Goal: Task Accomplishment & Management: Use online tool/utility

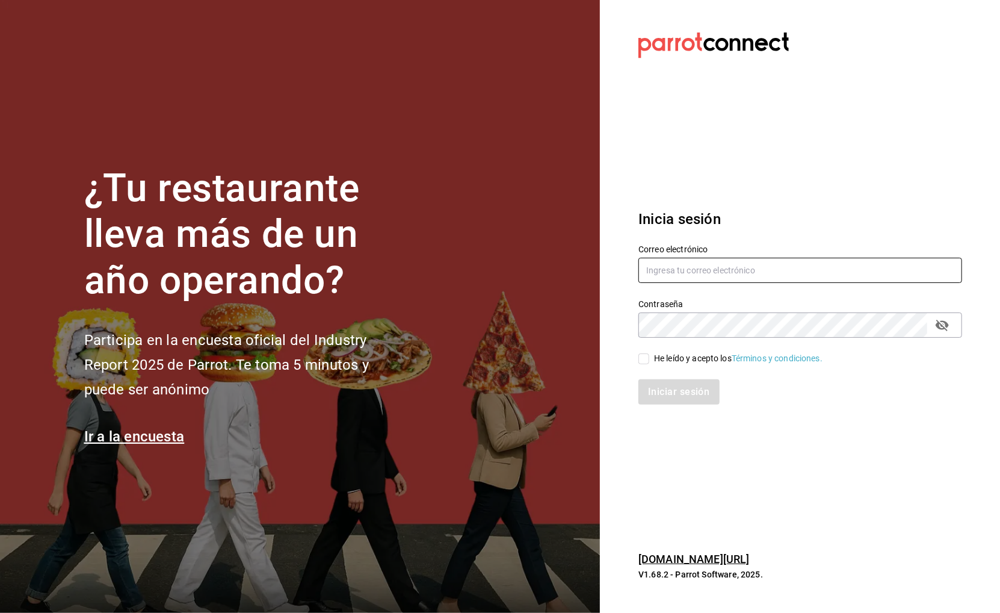
type input "[DOMAIN_NAME][EMAIL_ADDRESS][DOMAIN_NAME]"
click at [698, 354] on div "He leído y acepto los Términos y condiciones." at bounding box center [738, 358] width 169 height 13
click at [649, 354] on input "He leído y acepto los Términos y condiciones." at bounding box center [644, 358] width 11 height 11
checkbox input "true"
click at [674, 383] on button "Iniciar sesión" at bounding box center [680, 391] width 82 height 25
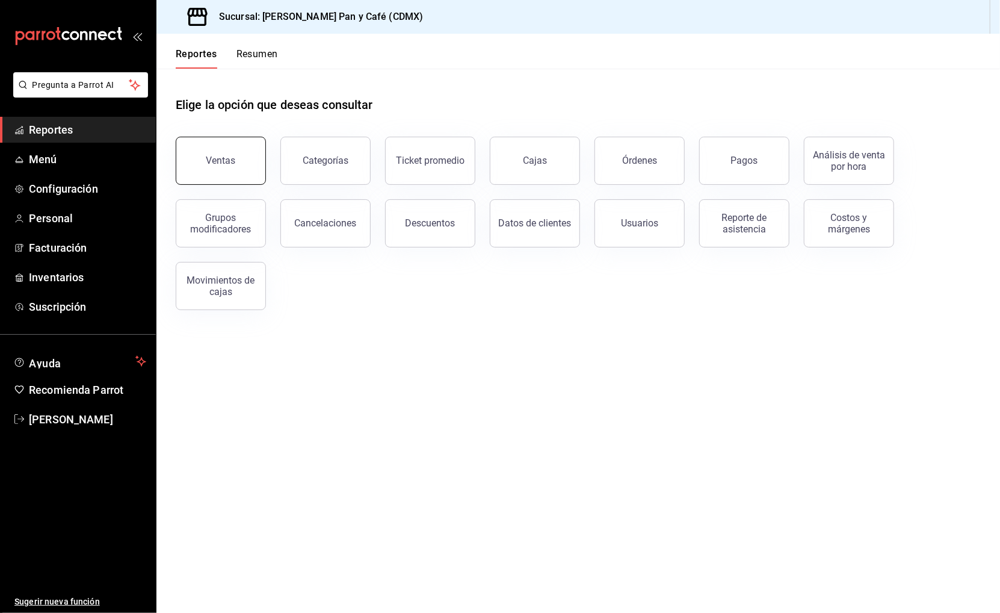
click at [234, 171] on button "Ventas" at bounding box center [221, 161] width 90 height 48
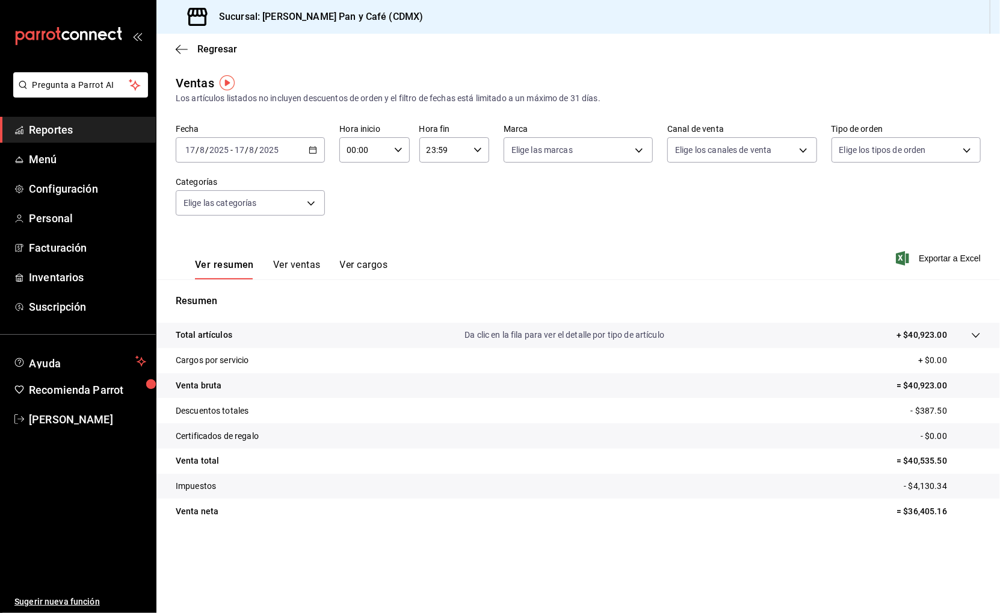
click at [296, 159] on div "[DATE] [DATE] - [DATE] [DATE]" at bounding box center [250, 149] width 149 height 25
click at [218, 288] on span "Rango de fechas" at bounding box center [232, 294] width 93 height 13
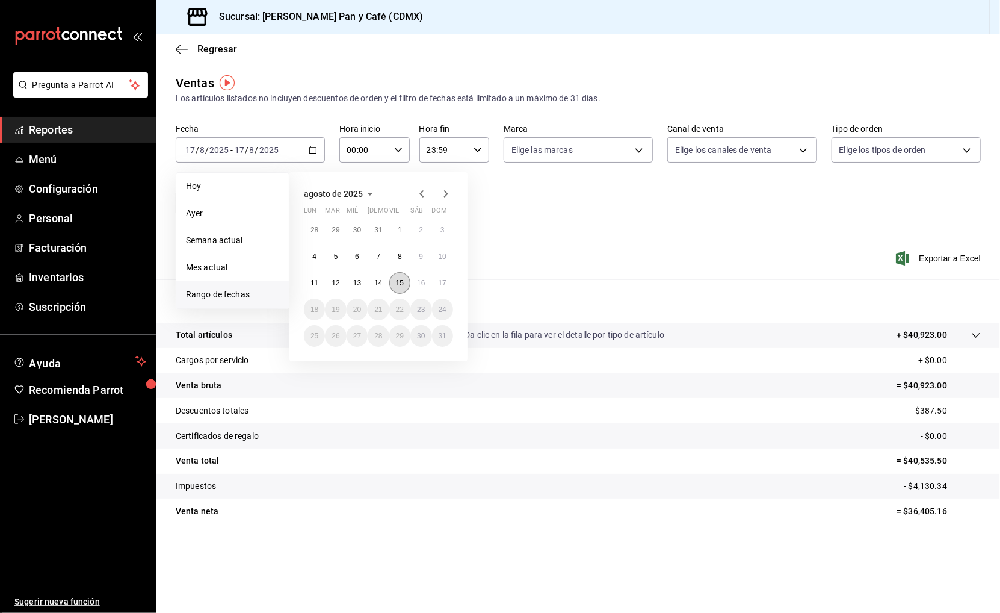
click at [396, 283] on abbr "15" at bounding box center [400, 283] width 8 height 8
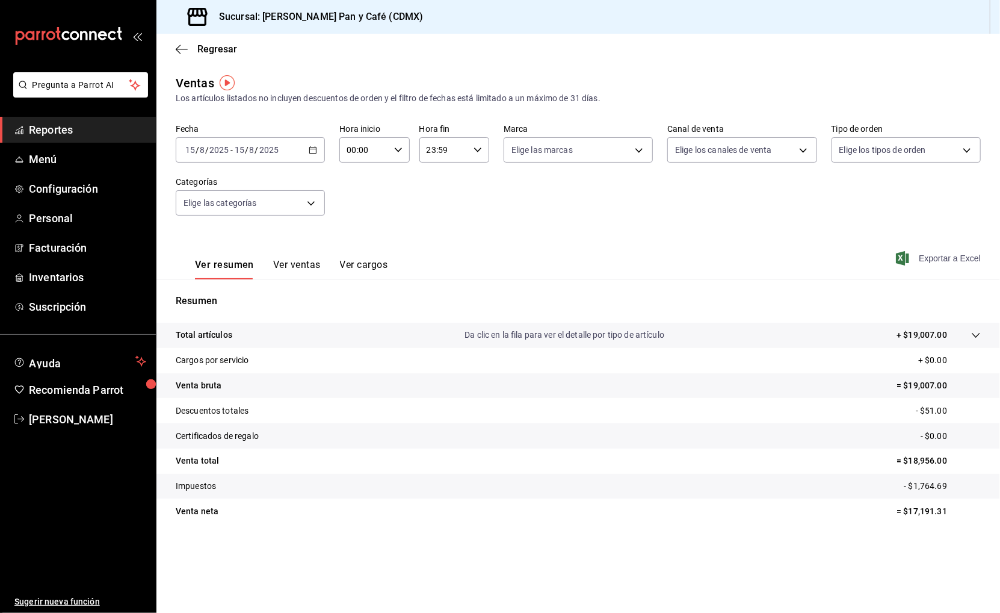
click at [942, 256] on span "Exportar a Excel" at bounding box center [940, 258] width 82 height 14
click at [230, 49] on span "Regresar" at bounding box center [217, 48] width 40 height 11
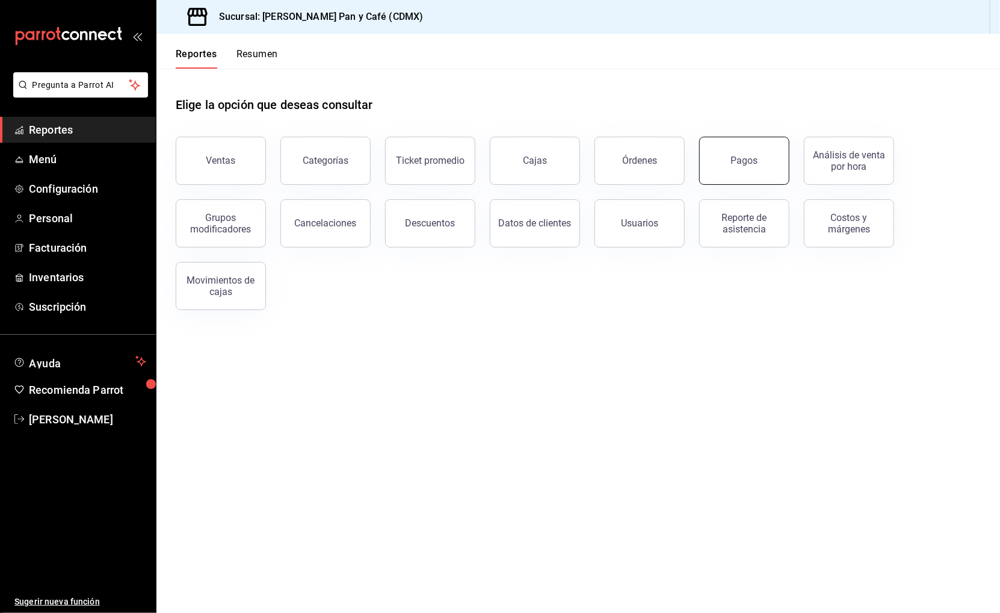
click at [747, 151] on button "Pagos" at bounding box center [744, 161] width 90 height 48
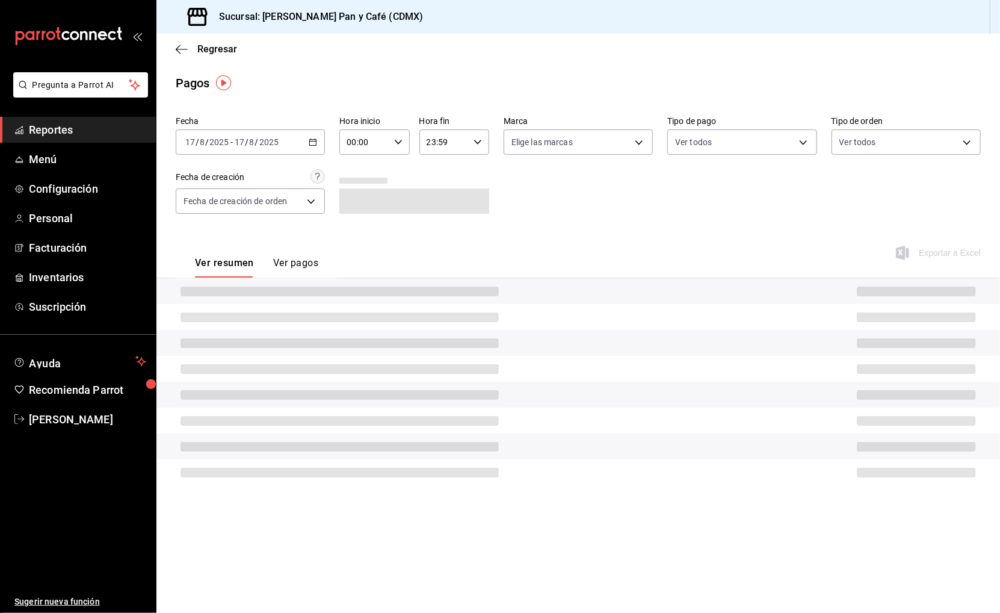
click at [288, 137] on div "2025-08-17 17 / 8 / 2025 - 2025-08-17 17 / 8 / 2025" at bounding box center [250, 141] width 149 height 25
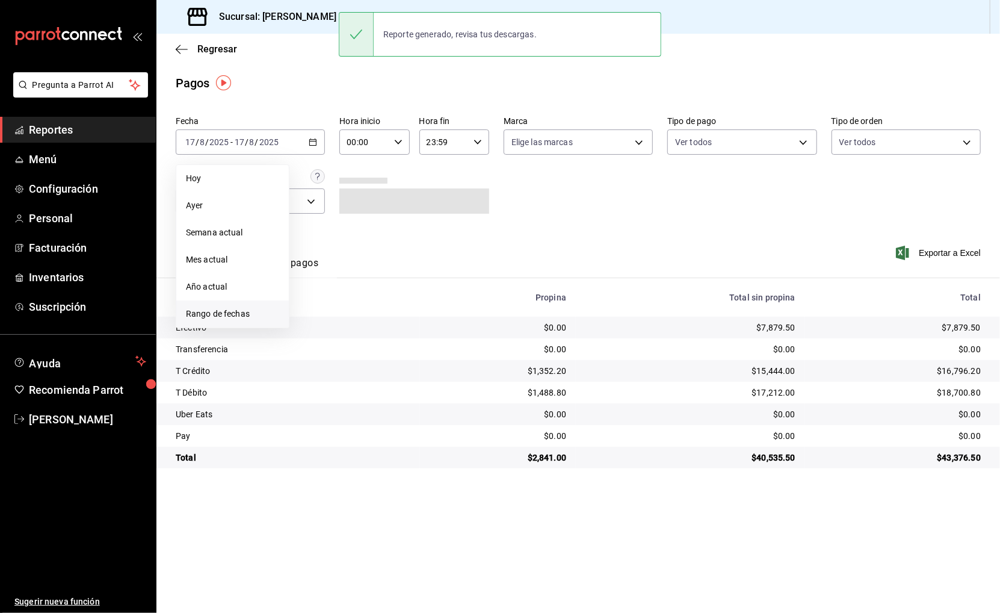
click at [262, 308] on span "Rango de fechas" at bounding box center [232, 314] width 93 height 13
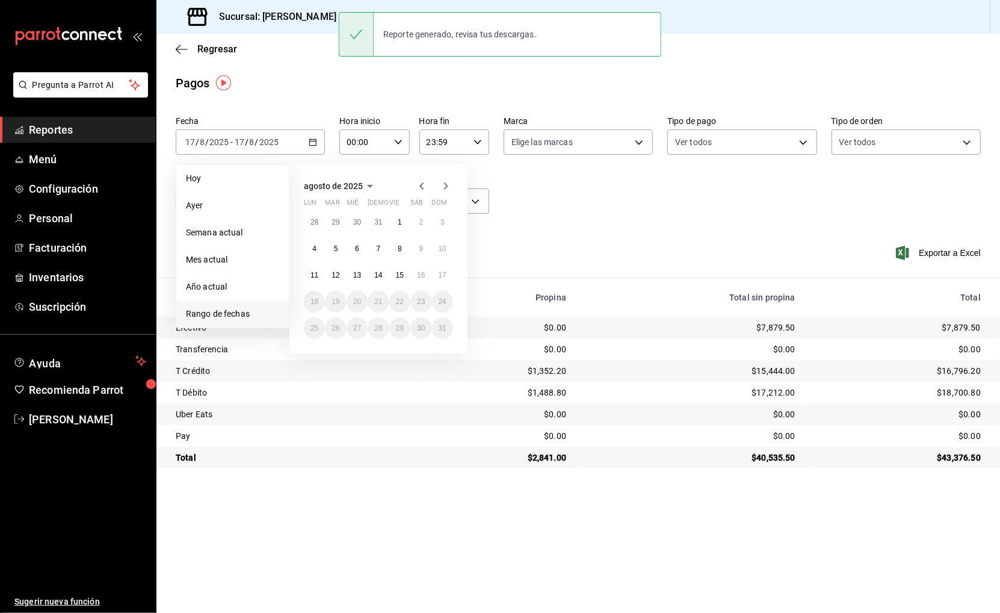
click at [397, 274] on abbr "15" at bounding box center [400, 275] width 8 height 8
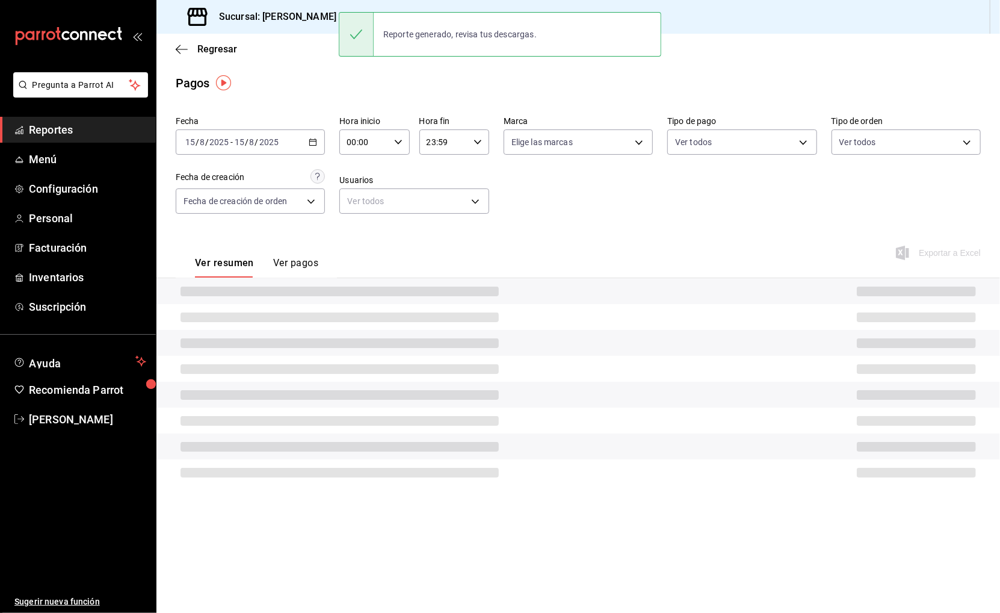
click at [631, 209] on div "Fecha 2025-08-15 15 / 8 / 2025 - 2025-08-15 15 / 8 / 2025 Hora inicio 00:00 Hor…" at bounding box center [578, 169] width 805 height 117
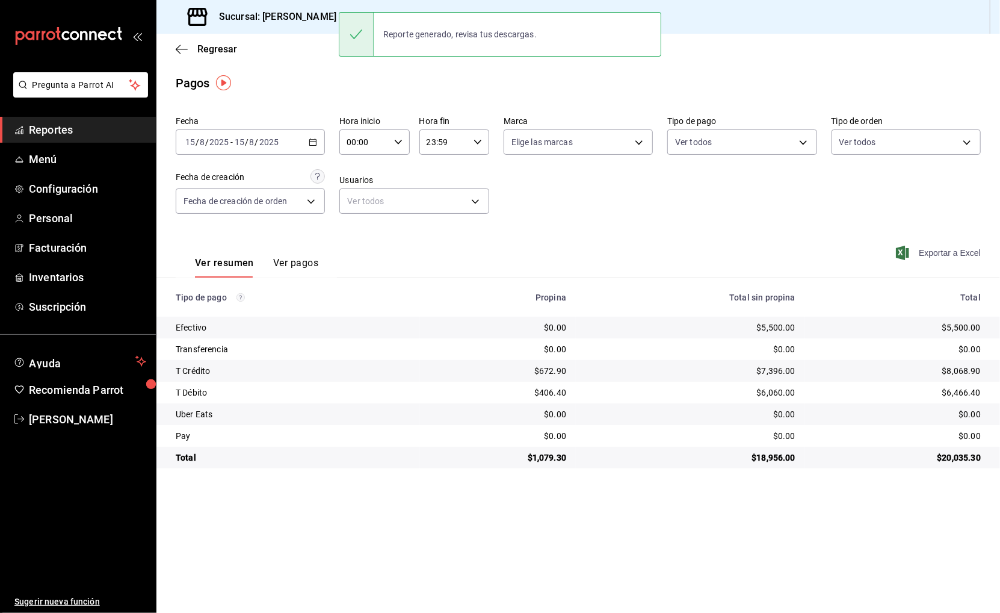
click at [944, 246] on span "Exportar a Excel" at bounding box center [940, 253] width 82 height 14
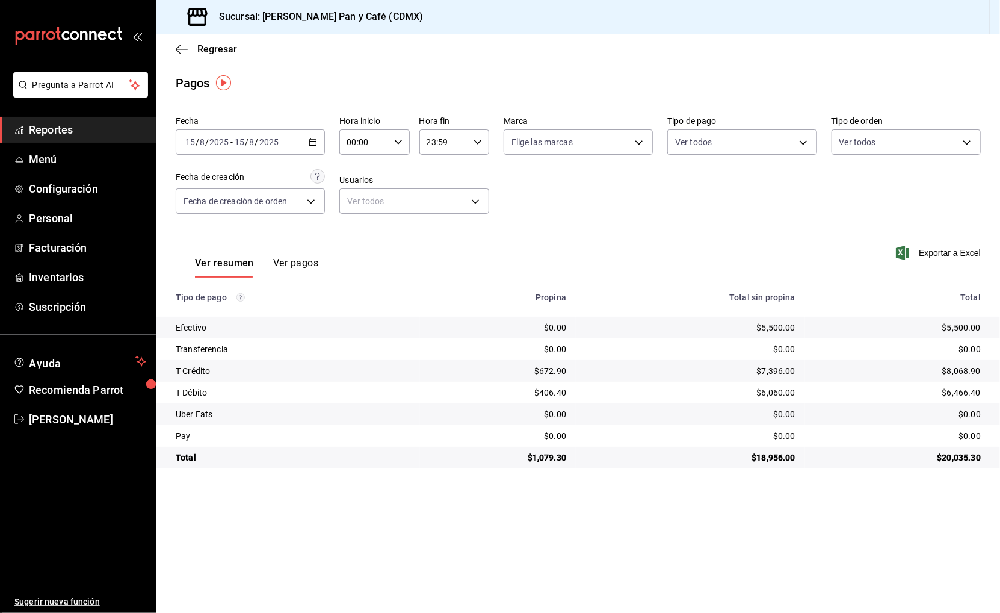
click at [962, 327] on div "$5,500.00" at bounding box center [898, 327] width 166 height 12
copy div "5,500.00"
click at [552, 366] on div "$672.90" at bounding box center [498, 371] width 137 height 12
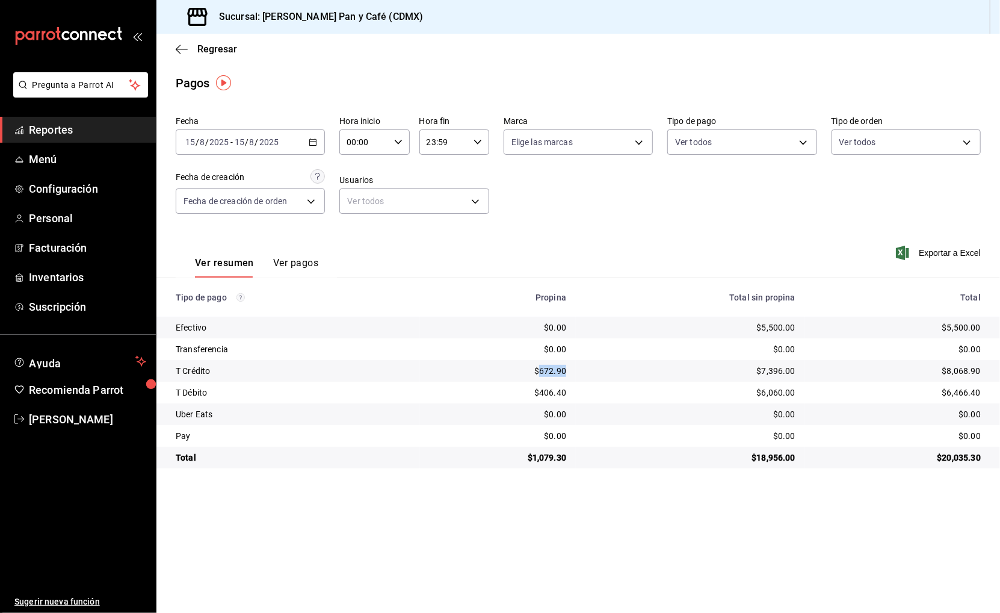
copy div "672.90"
click at [314, 141] on \(Stroke\) "button" at bounding box center [313, 141] width 7 height 1
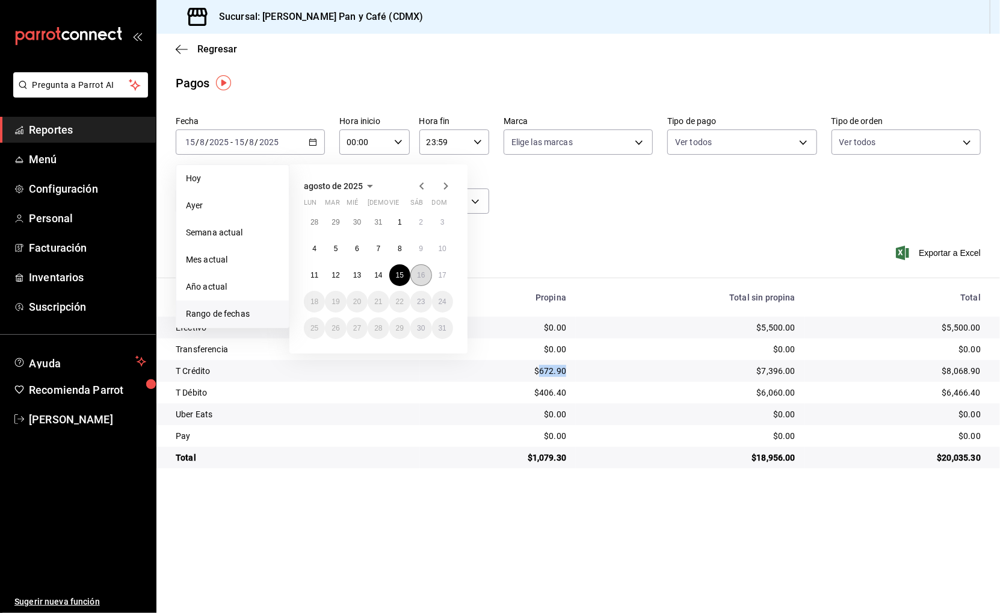
click at [418, 275] on abbr "16" at bounding box center [421, 275] width 8 height 8
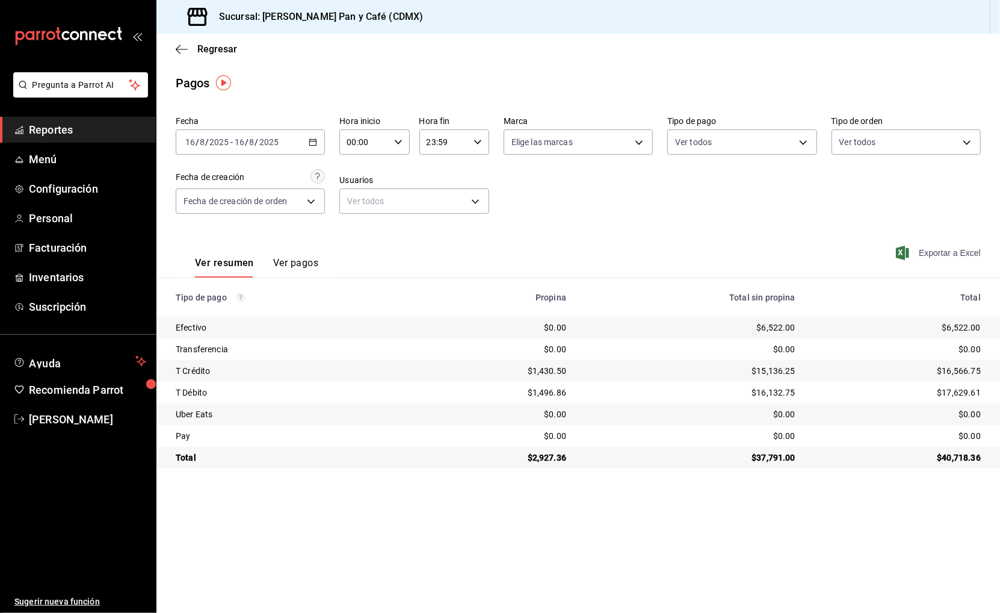
click at [936, 248] on span "Exportar a Excel" at bounding box center [940, 253] width 82 height 14
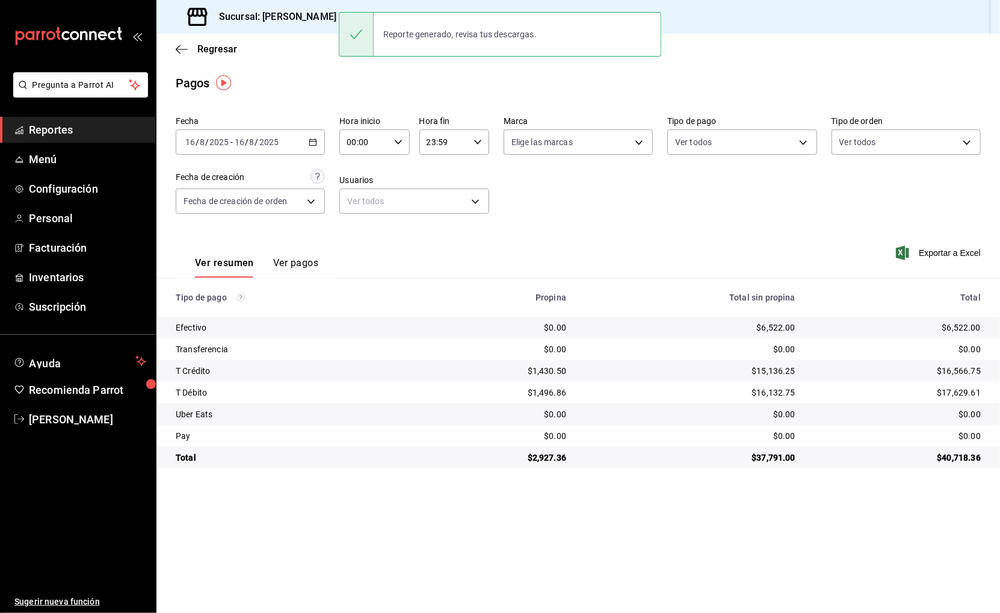
click at [962, 326] on div "$6,522.00" at bounding box center [898, 327] width 166 height 12
copy div "6,522.00"
click at [544, 370] on div "$1,430.50" at bounding box center [498, 371] width 137 height 12
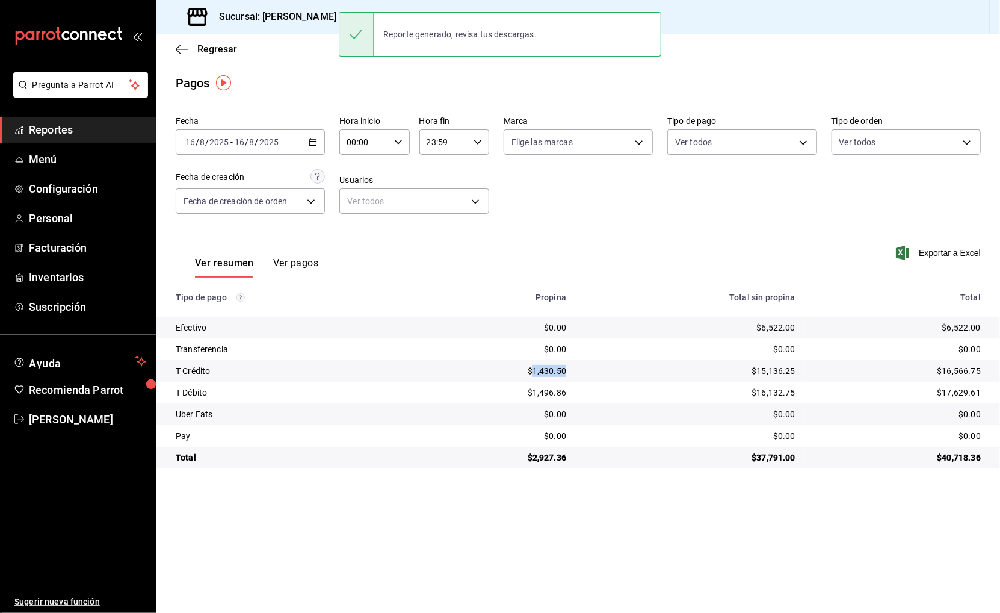
copy div "1,430.50"
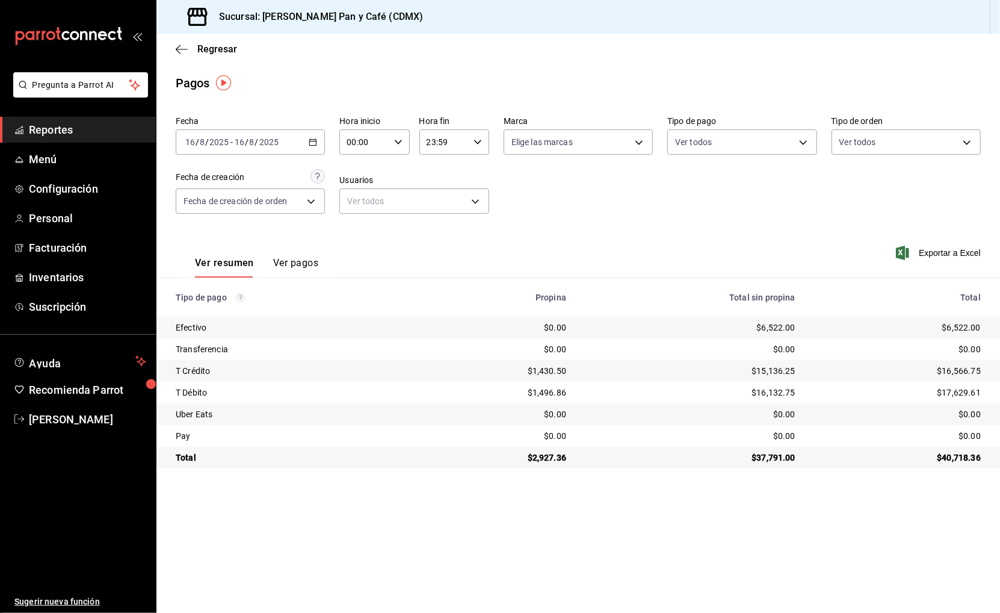
click at [294, 155] on div "Fecha 2025-08-16 16 / 8 / 2025 - 2025-08-16 16 / 8 / 2025 Hora inicio 00:00 Hor…" at bounding box center [578, 169] width 805 height 117
click at [291, 144] on div "2025-08-16 16 / 8 / 2025 - 2025-08-16 16 / 8 / 2025" at bounding box center [250, 141] width 149 height 25
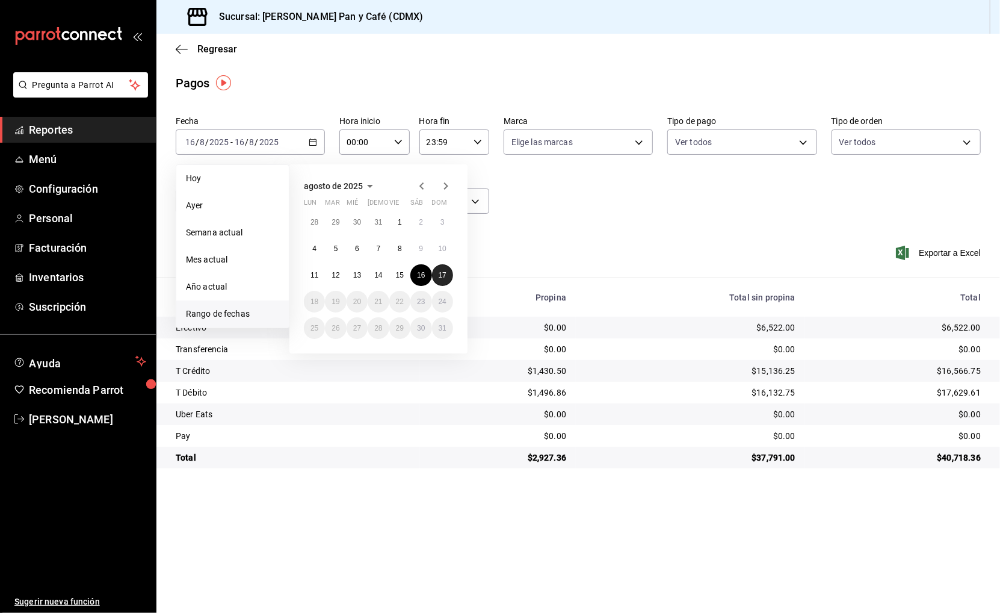
click at [445, 274] on abbr "17" at bounding box center [443, 275] width 8 height 8
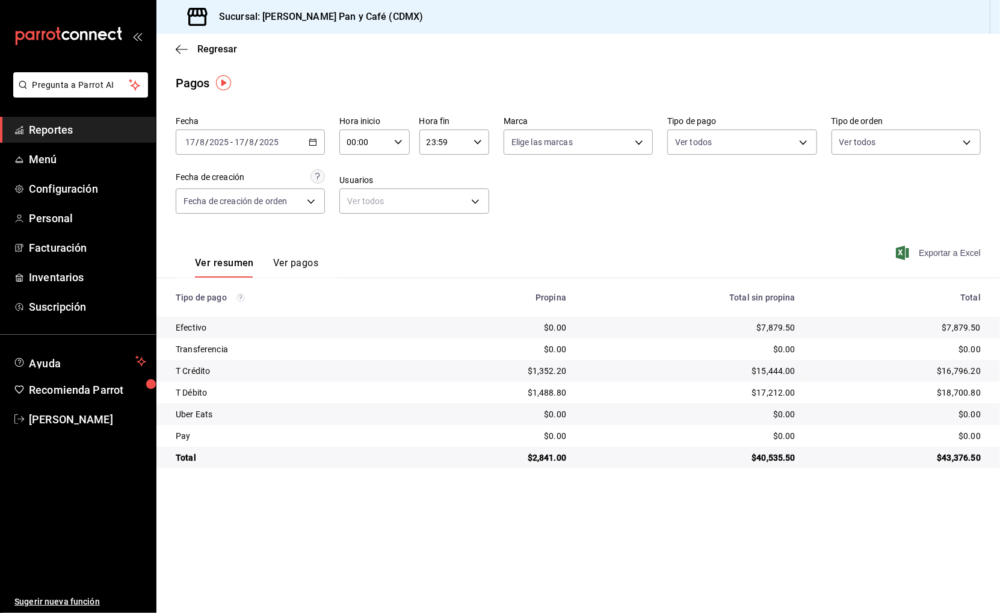
click at [964, 250] on span "Exportar a Excel" at bounding box center [940, 253] width 82 height 14
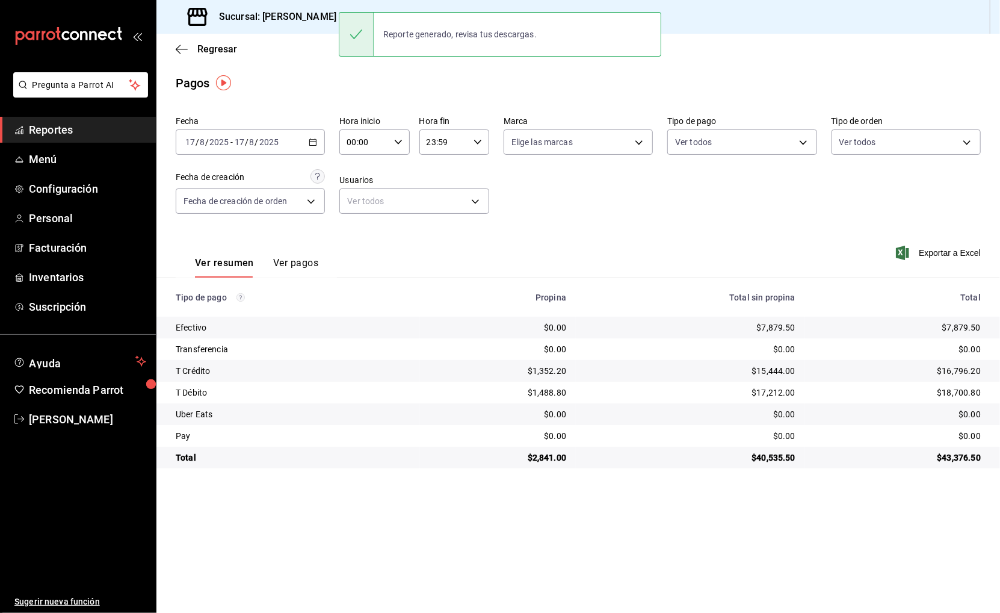
click at [960, 326] on div "$7,879.50" at bounding box center [898, 327] width 166 height 12
copy div "7,879.50"
click at [550, 371] on div "$1,352.20" at bounding box center [498, 371] width 137 height 12
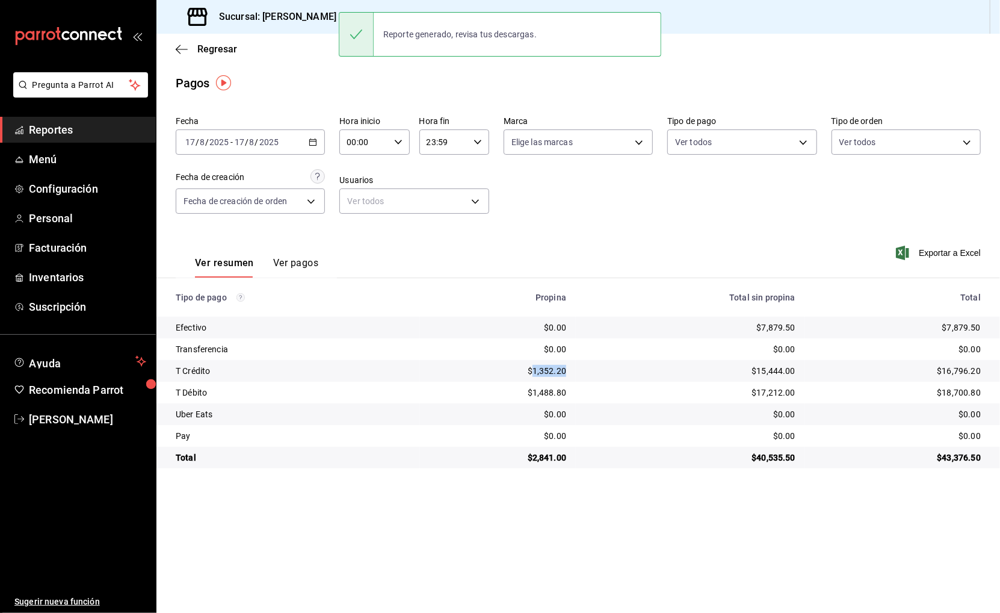
copy div "1,352.20"
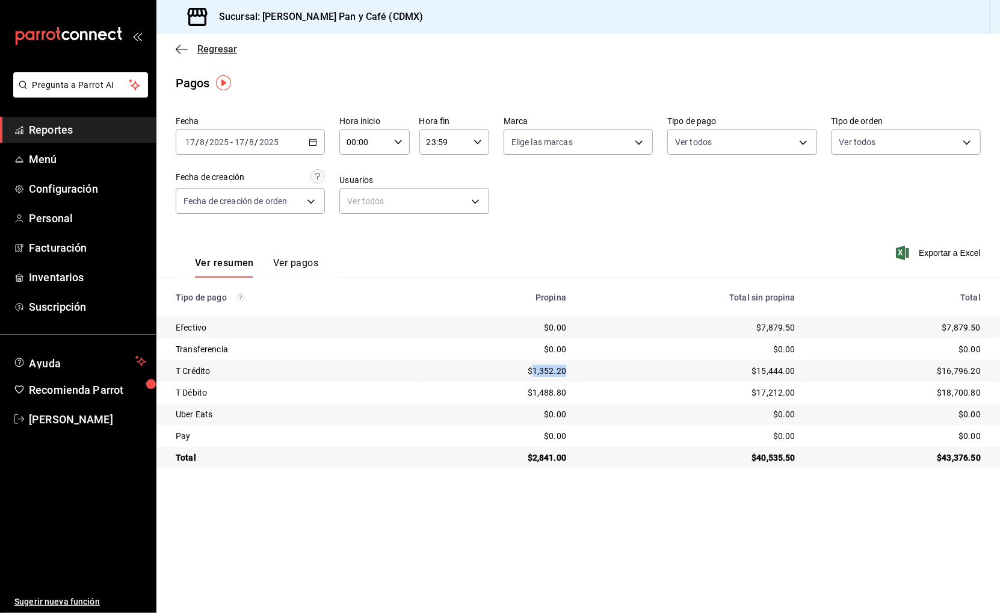
click at [211, 51] on span "Regresar" at bounding box center [217, 48] width 40 height 11
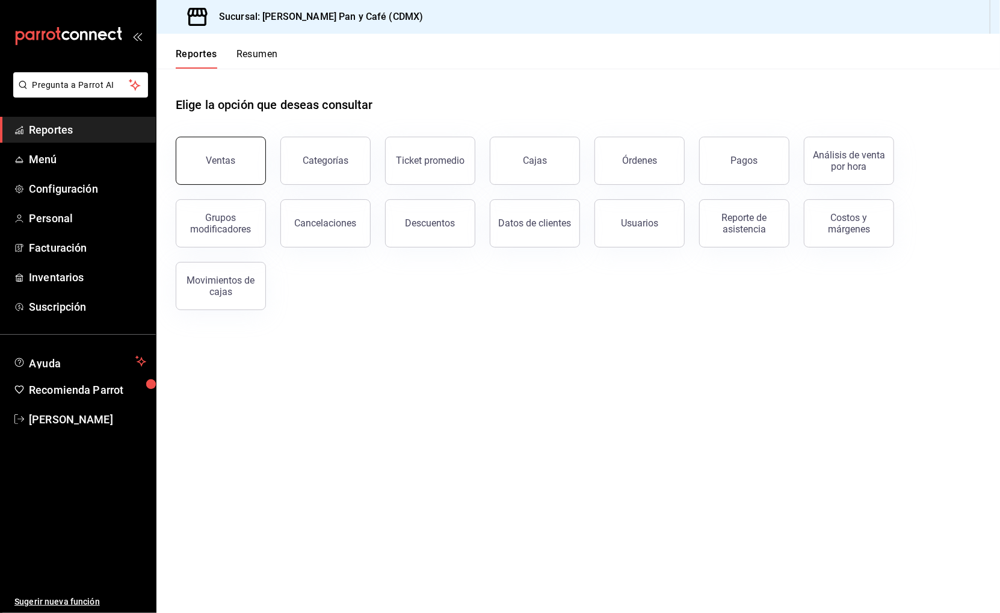
click at [226, 145] on button "Ventas" at bounding box center [221, 161] width 90 height 48
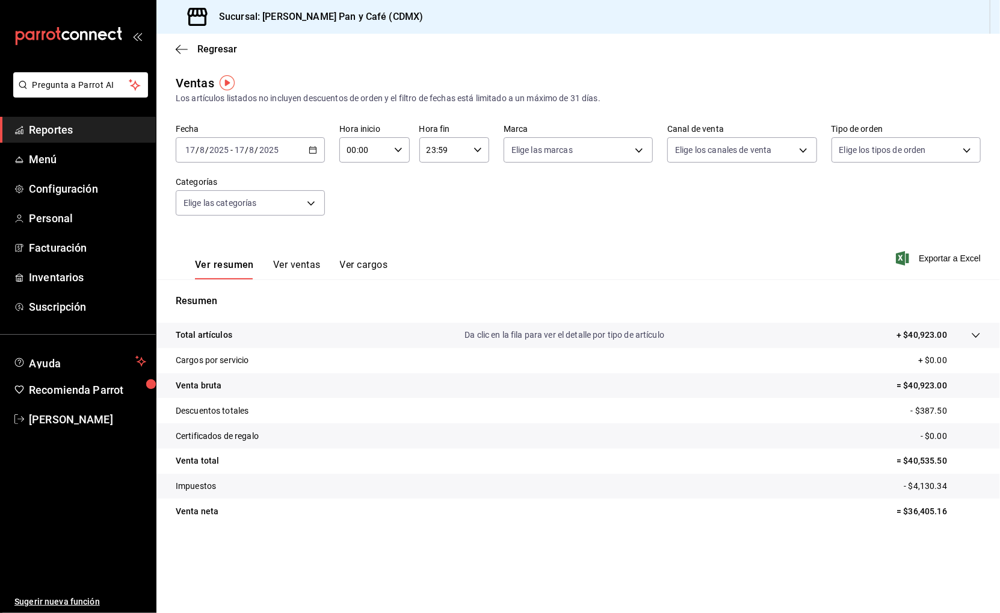
click at [312, 151] on \(Stroke\) "button" at bounding box center [312, 150] width 7 height 7
click at [240, 210] on span "Ayer" at bounding box center [232, 213] width 93 height 13
click at [929, 252] on span "Exportar a Excel" at bounding box center [940, 258] width 82 height 14
click at [314, 149] on \(Stroke\) "button" at bounding box center [313, 149] width 7 height 1
click at [224, 187] on span "Hoy" at bounding box center [232, 186] width 93 height 13
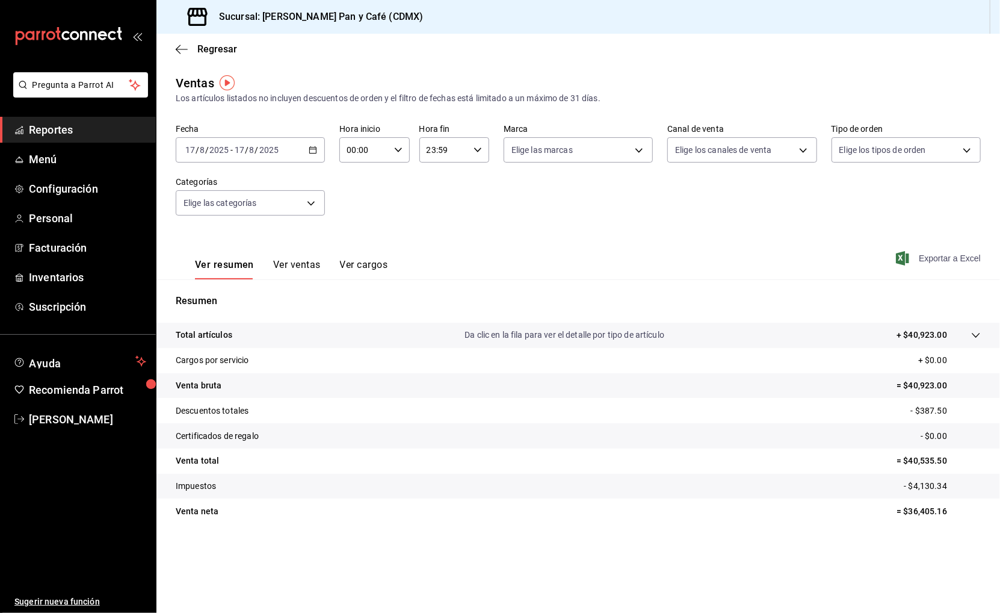
click at [929, 255] on span "Exportar a Excel" at bounding box center [940, 258] width 82 height 14
